Goal: Task Accomplishment & Management: Manage account settings

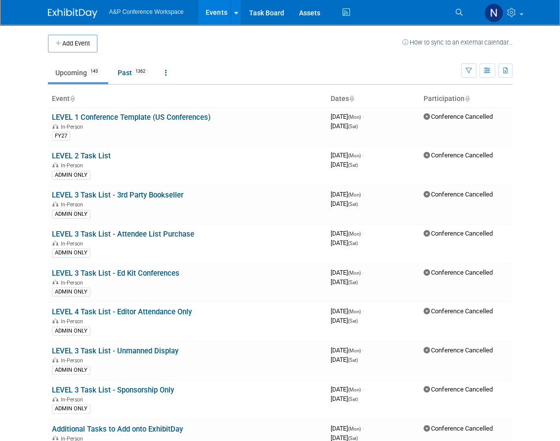
click at [375, 13] on link "Search" at bounding box center [461, 12] width 22 height 16
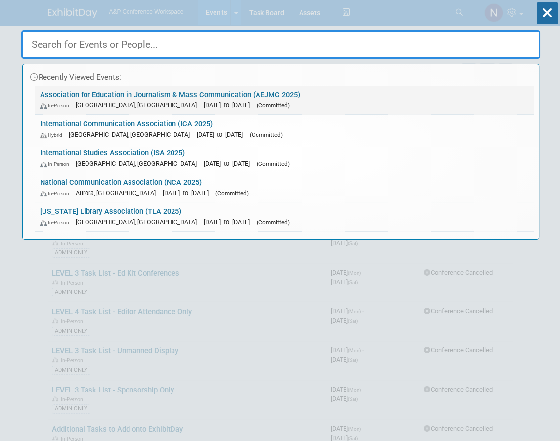
click at [202, 96] on link "Association for Education in Journalism & Mass Communication (AEJMC 2025) In-Pe…" at bounding box center [284, 100] width 499 height 29
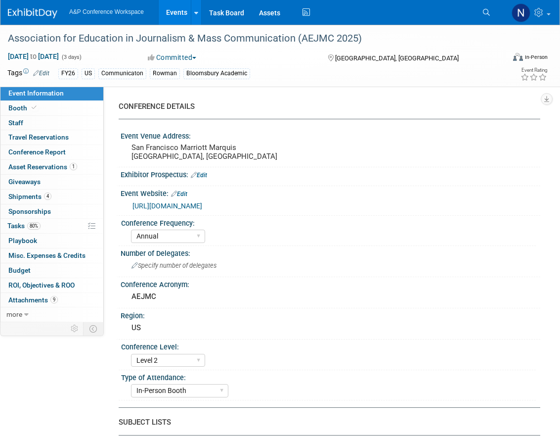
select select "Annual"
select select "Level 2"
select select "In-Person Booth"
select select "Communication"
select select "Bloomsbury Academic"
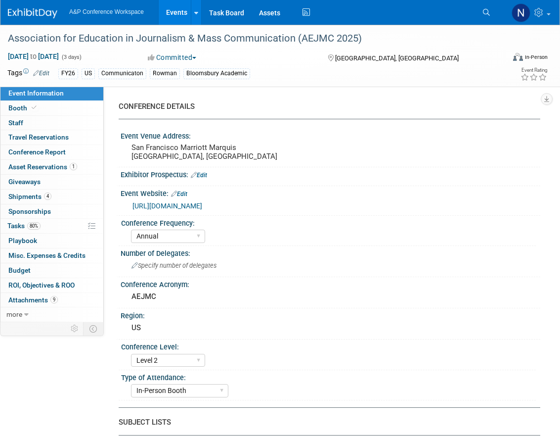
select select "Amanda Oney"
select select "Ami Reitmeier"
select select "Networking/Commissioning"
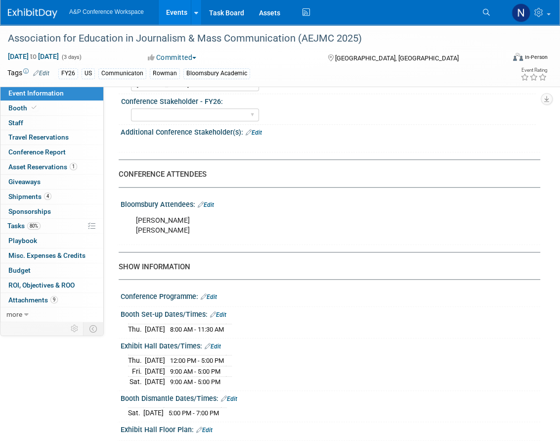
scroll to position [346, 0]
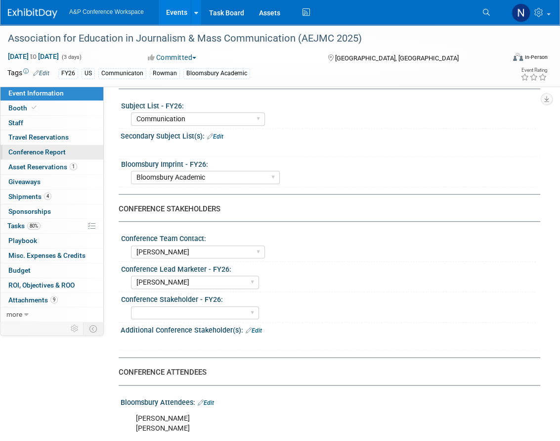
click at [48, 152] on span "Conference Report" at bounding box center [36, 152] width 57 height 8
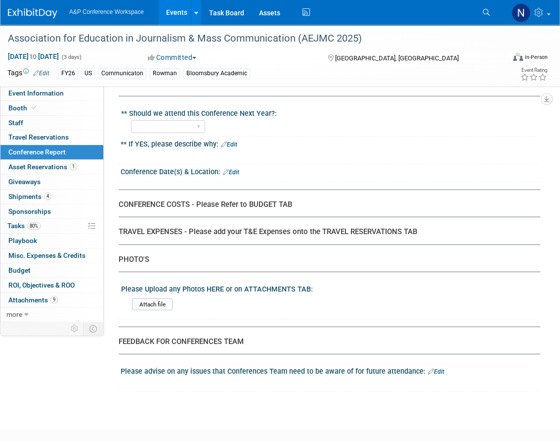
scroll to position [1830, 0]
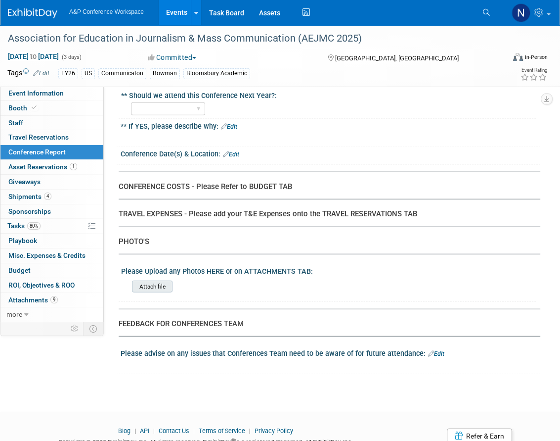
click at [160, 281] on input "file" at bounding box center [105, 286] width 135 height 11
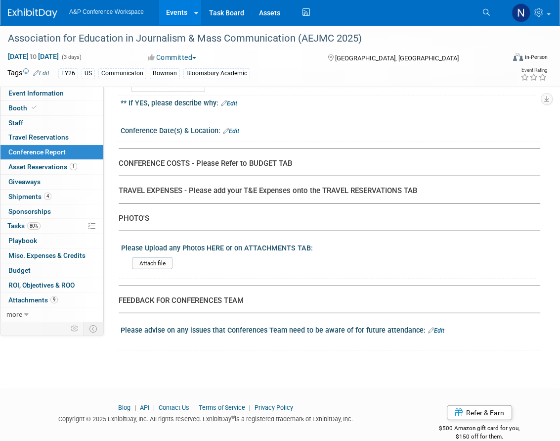
click at [398, 403] on div "Blog | API | Contact Us | Terms of Service | Privacy Policy Copyright © 2025 Ex…" at bounding box center [205, 416] width 411 height 26
click at [164, 258] on input "file" at bounding box center [105, 263] width 135 height 11
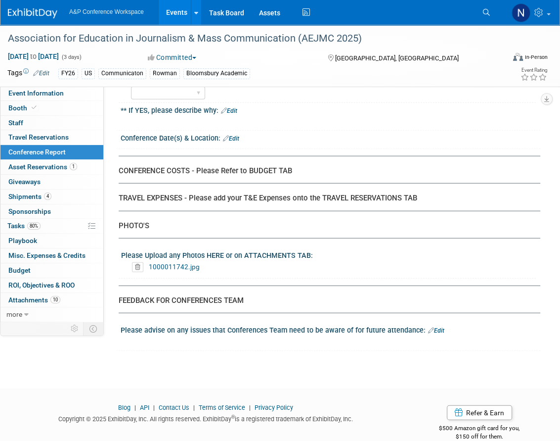
click at [271, 262] on div "1000011742.jpg" at bounding box center [332, 267] width 401 height 10
click at [232, 262] on div "1000011742.jpg" at bounding box center [332, 267] width 401 height 10
click at [285, 262] on div "1000011742.jpg" at bounding box center [332, 267] width 401 height 10
click at [291, 248] on div "Please Upload any Photos HERE or on ATTACHMENTS TAB:" at bounding box center [328, 254] width 415 height 12
drag, startPoint x: 264, startPoint y: 241, endPoint x: 287, endPoint y: 240, distance: 22.8
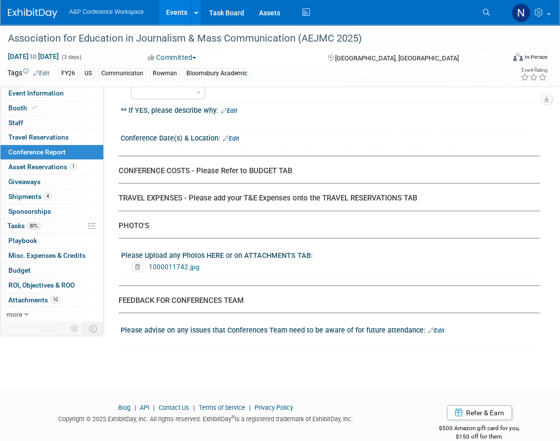
click at [287, 248] on div "Please Upload any Photos HERE or on ATTACHMENTS TAB:" at bounding box center [328, 254] width 415 height 12
click at [278, 260] on div "1000011742.jpg" at bounding box center [333, 267] width 408 height 15
click at [242, 262] on div "1000011742.jpg" at bounding box center [332, 267] width 401 height 10
click at [228, 262] on div "1000011742.jpg" at bounding box center [332, 267] width 401 height 10
drag, startPoint x: 215, startPoint y: 252, endPoint x: 175, endPoint y: 251, distance: 40.1
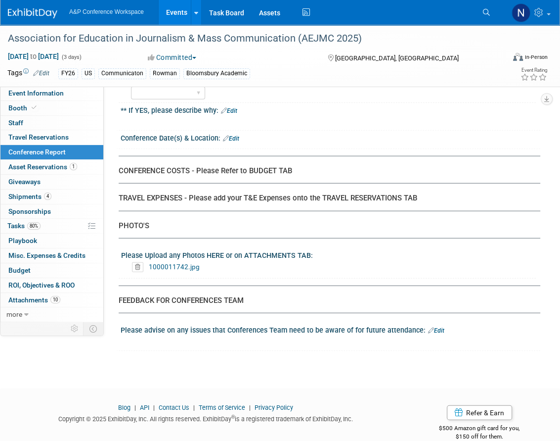
click at [206, 262] on div "1000011742.jpg" at bounding box center [332, 267] width 401 height 10
click at [138, 262] on icon at bounding box center [137, 267] width 11 height 10
click at [130, 292] on link "Yes" at bounding box center [128, 289] width 29 height 16
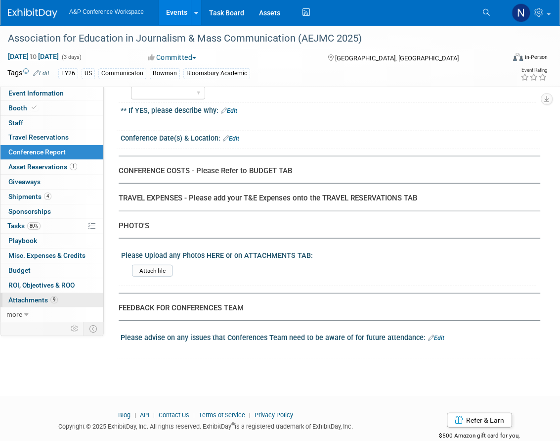
click at [19, 296] on span "Attachments 9" at bounding box center [32, 300] width 49 height 8
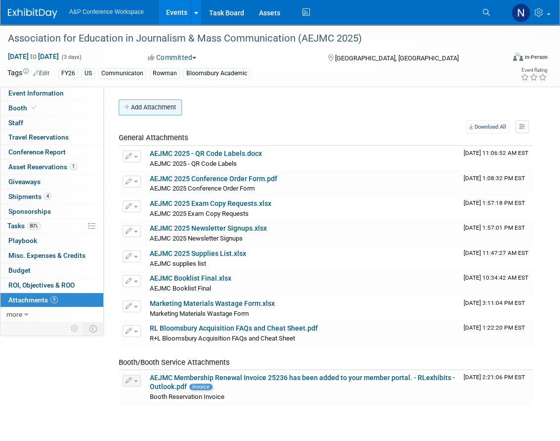
click at [166, 110] on button "Add Attachment" at bounding box center [150, 107] width 63 height 16
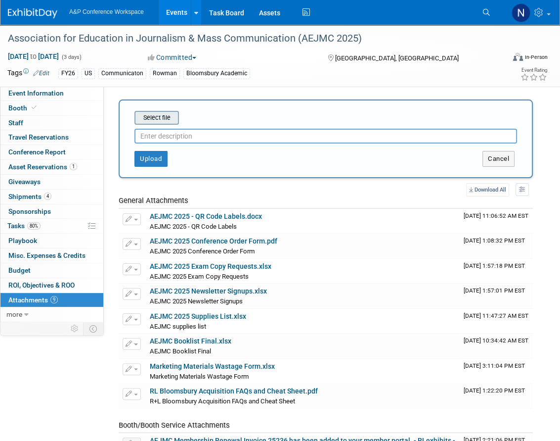
click at [163, 119] on input "file" at bounding box center [119, 118] width 118 height 12
click at [30, 150] on span "Conference Report" at bounding box center [36, 152] width 57 height 8
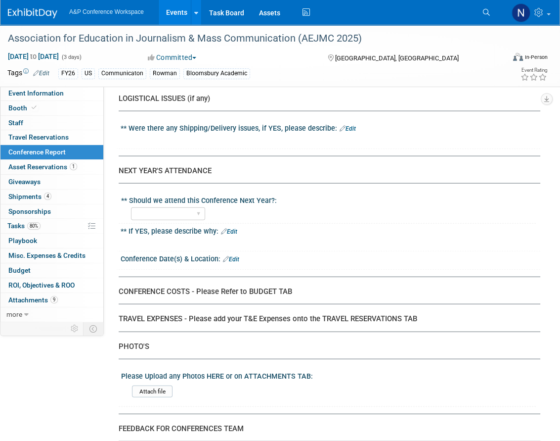
scroll to position [1830, 0]
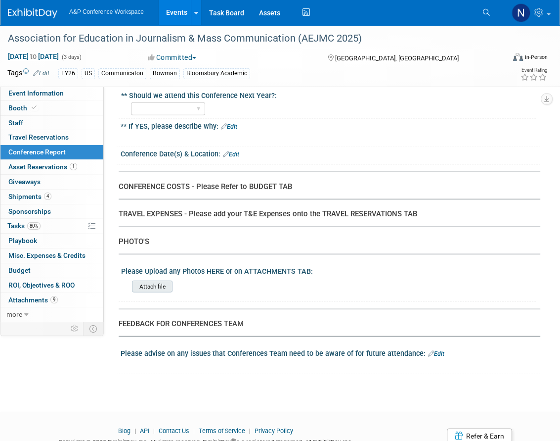
click at [153, 281] on input "file" at bounding box center [105, 286] width 135 height 11
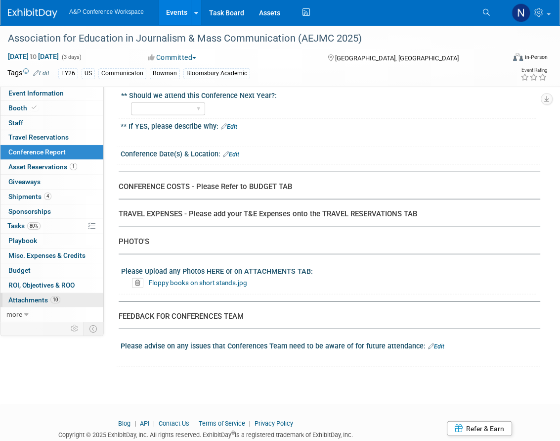
click at [31, 299] on span "Attachments 10" at bounding box center [34, 300] width 52 height 8
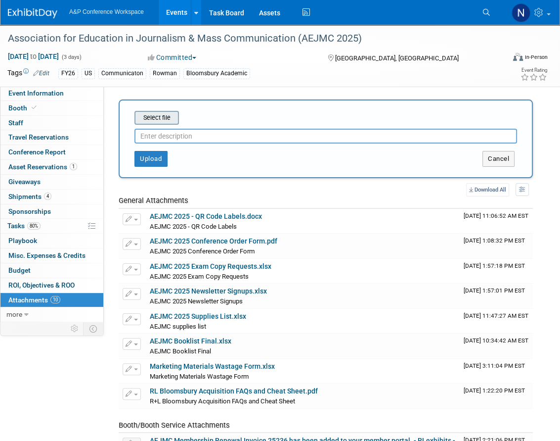
click at [156, 116] on input "file" at bounding box center [119, 118] width 118 height 12
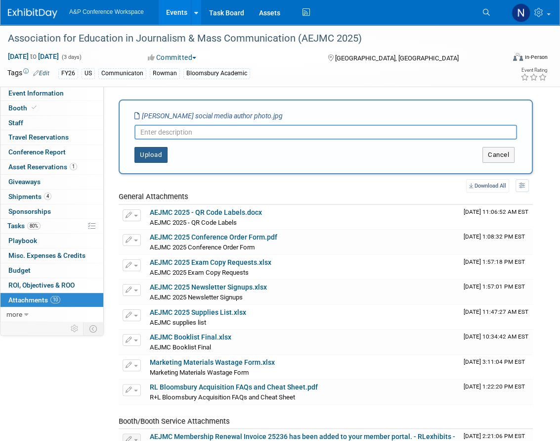
click at [150, 154] on button "Upload" at bounding box center [151, 155] width 33 height 16
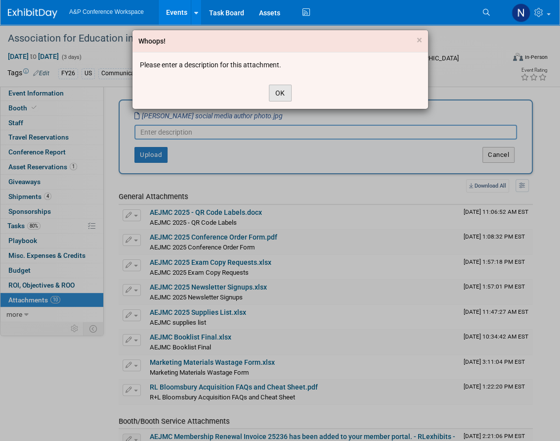
click at [278, 91] on button "OK" at bounding box center [280, 93] width 23 height 17
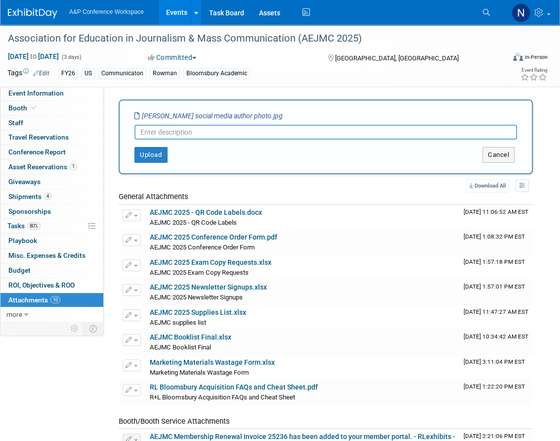
click at [178, 135] on input "text" at bounding box center [326, 132] width 383 height 15
type input "Luttrell Social Media Booth Book Photo"
click at [155, 152] on button "Upload" at bounding box center [151, 155] width 33 height 16
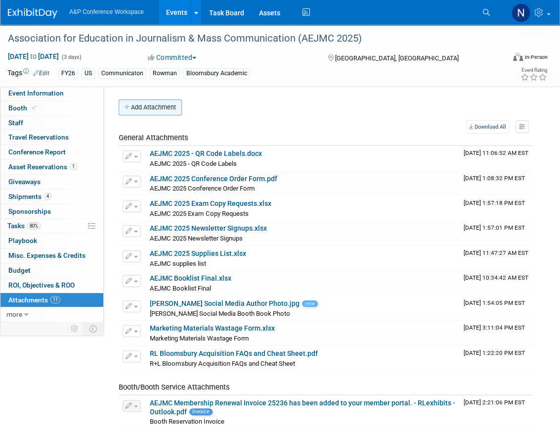
click at [162, 109] on button "Add Attachment" at bounding box center [150, 107] width 63 height 16
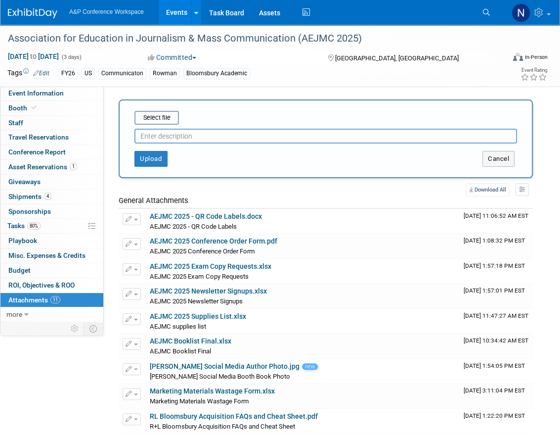
click at [188, 136] on input "text" at bounding box center [326, 136] width 383 height 15
click at [162, 117] on input "file" at bounding box center [119, 118] width 118 height 12
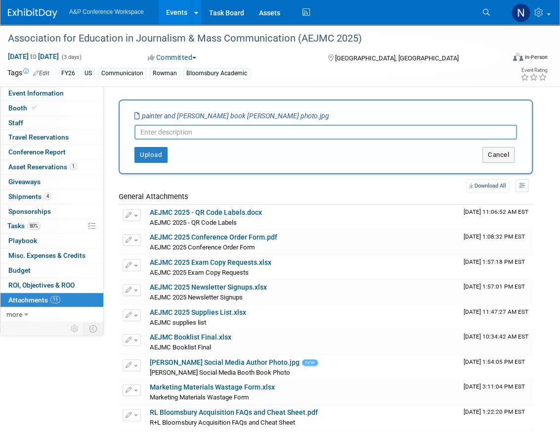
click at [195, 135] on input "text" at bounding box center [326, 132] width 383 height 15
type input "Painter and Schauster Book Booth Photo with Natalie"
click at [157, 152] on button "Upload" at bounding box center [151, 155] width 33 height 16
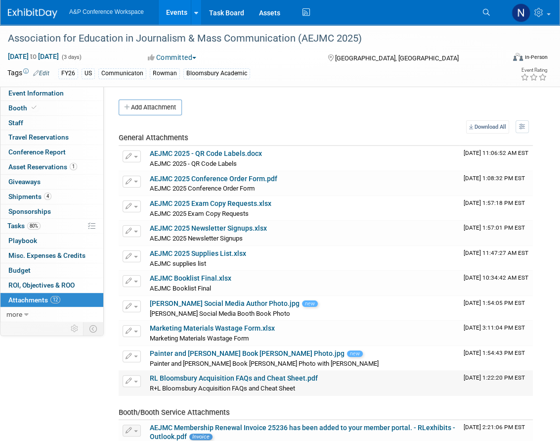
scroll to position [99, 0]
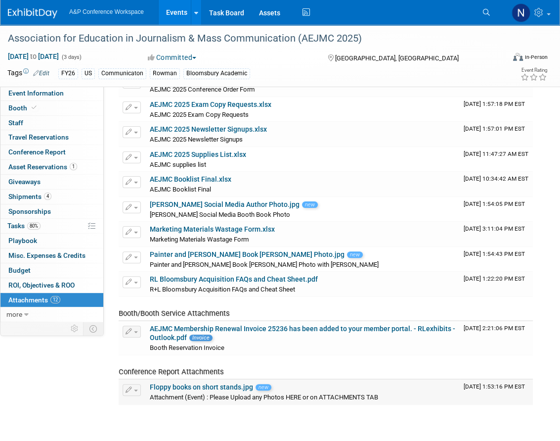
click at [217, 383] on link "Floppy books on short stands.jpg" at bounding box center [201, 387] width 103 height 8
